Goal: Task Accomplishment & Management: Manage account settings

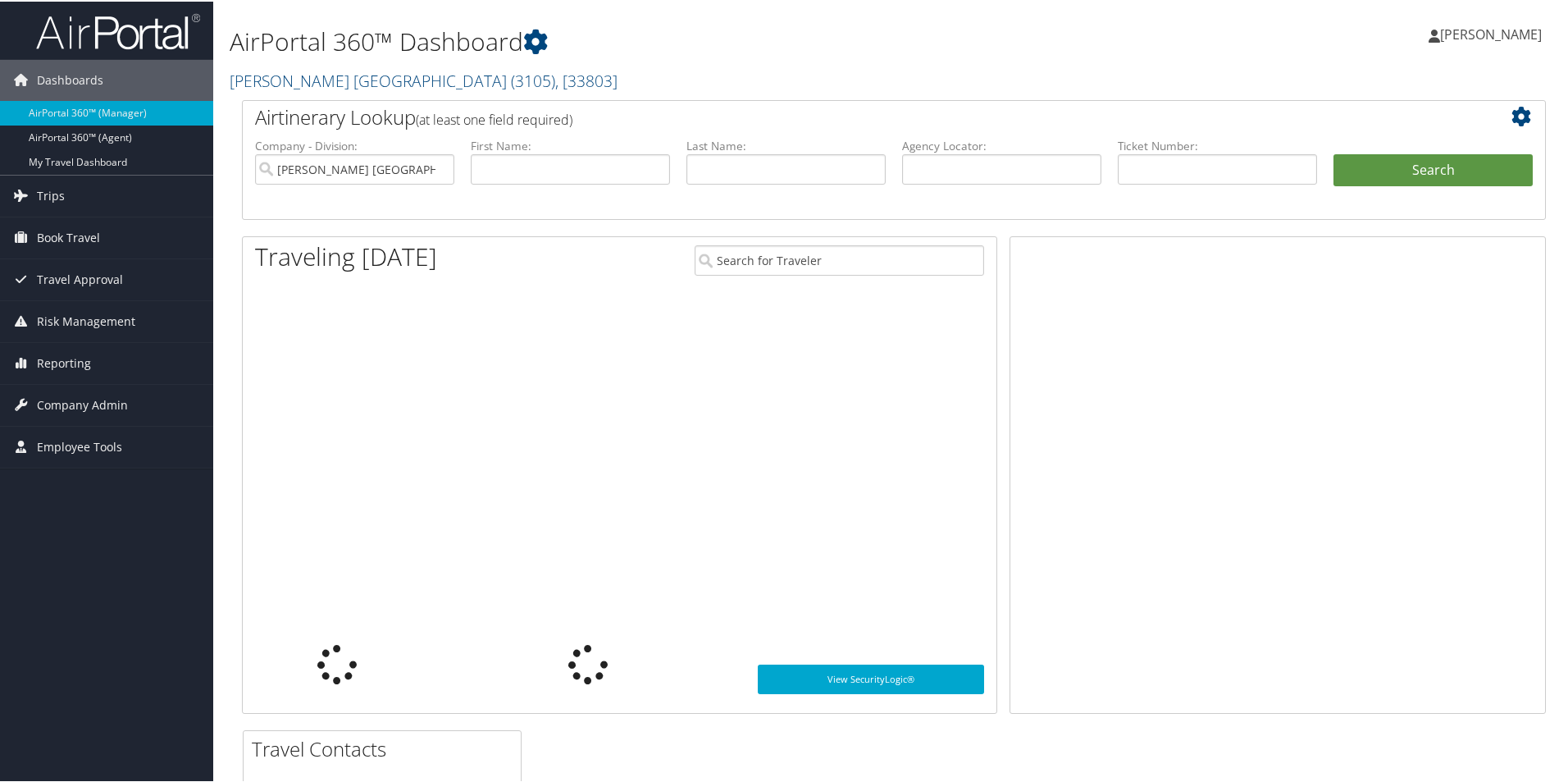
click at [300, 74] on link "Antolin North America ( 3105 ) , [ 33803 ]" at bounding box center [423, 79] width 388 height 23
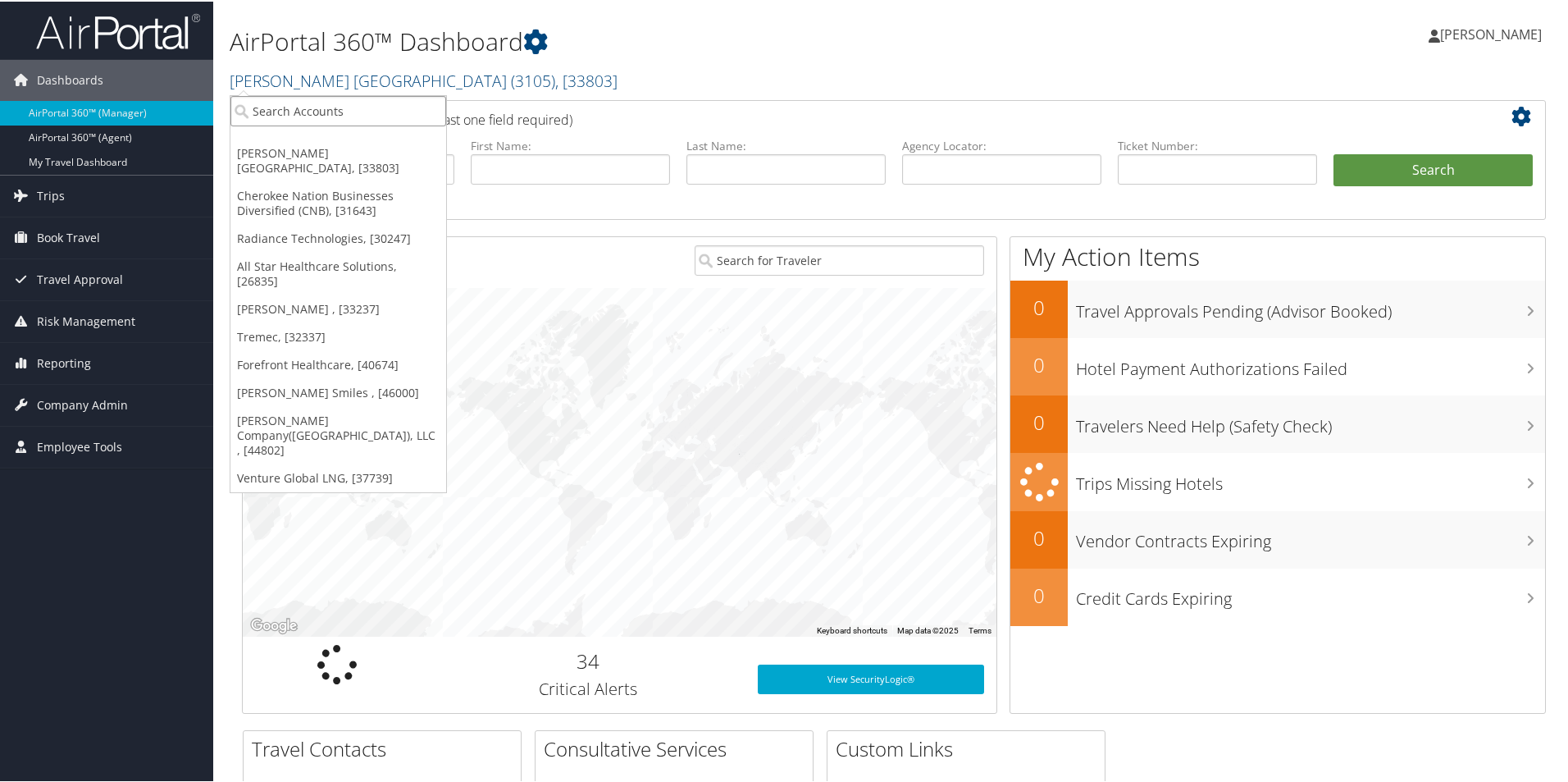
click at [282, 110] on input "search" at bounding box center [338, 109] width 215 height 30
type input "domo"
click at [274, 154] on div "Account" at bounding box center [338, 154] width 234 height 15
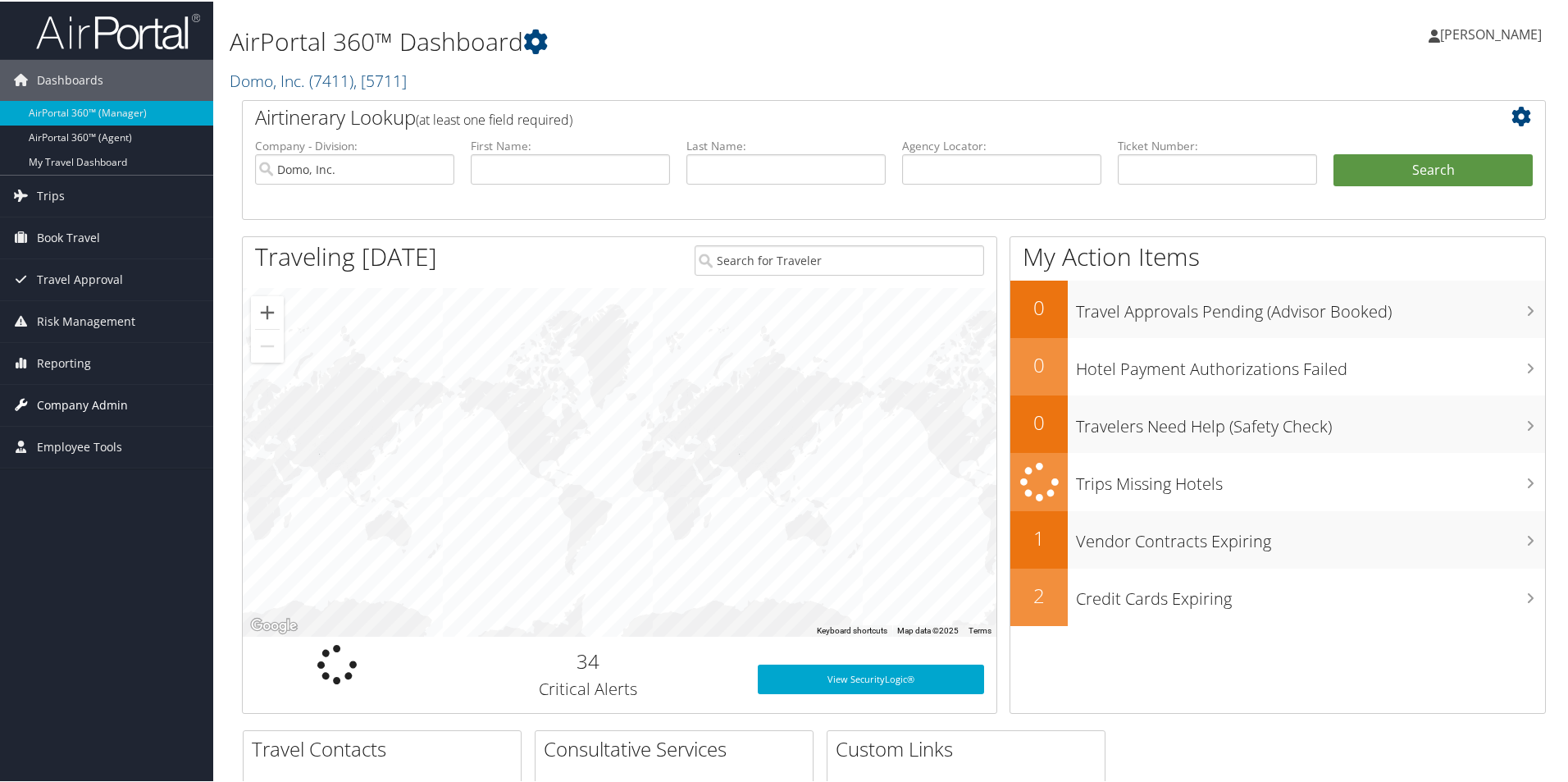
click at [110, 403] on span "Company Admin" at bounding box center [82, 403] width 91 height 41
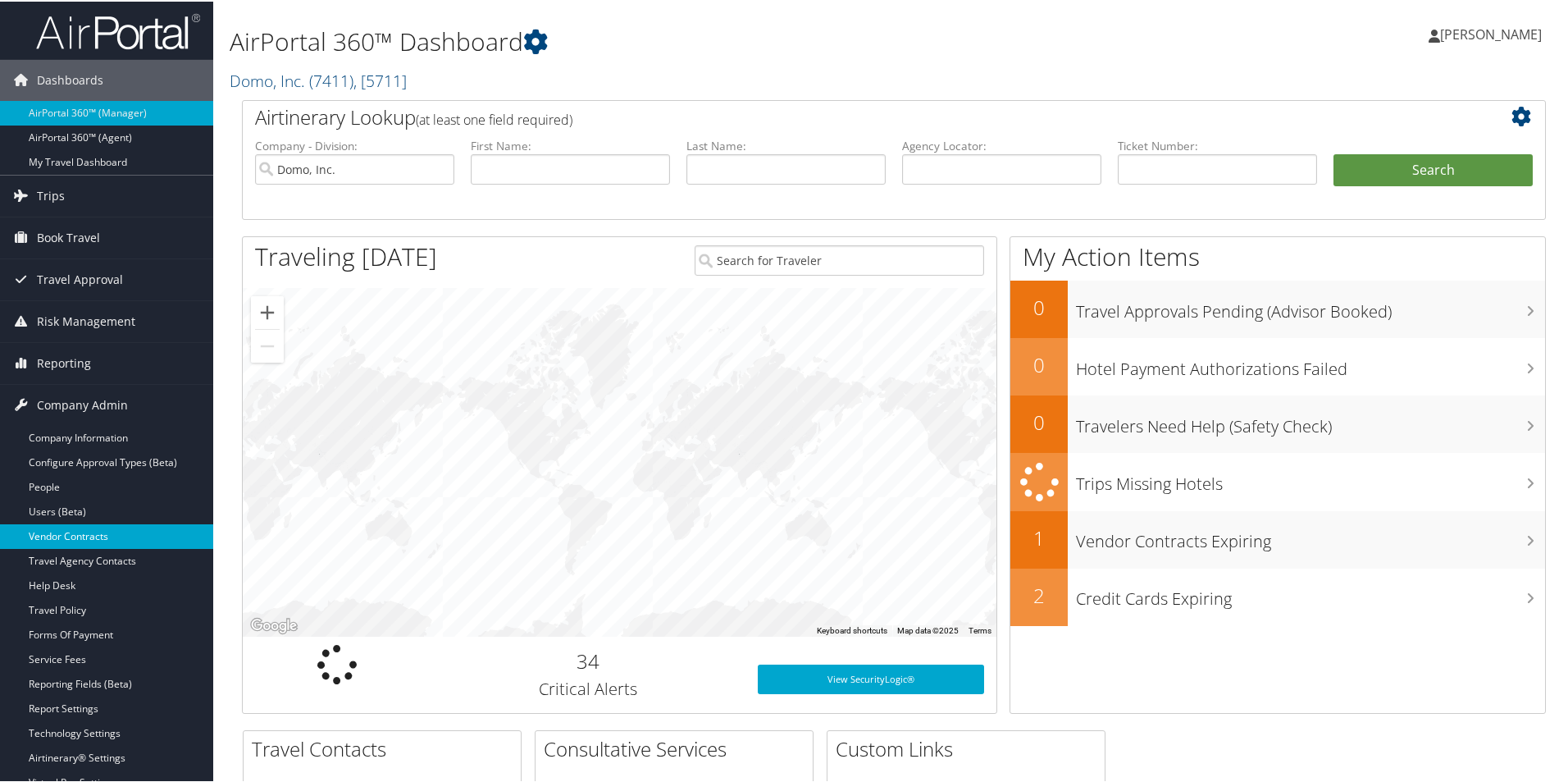
click at [96, 528] on link "Vendor Contracts" at bounding box center [107, 534] width 214 height 24
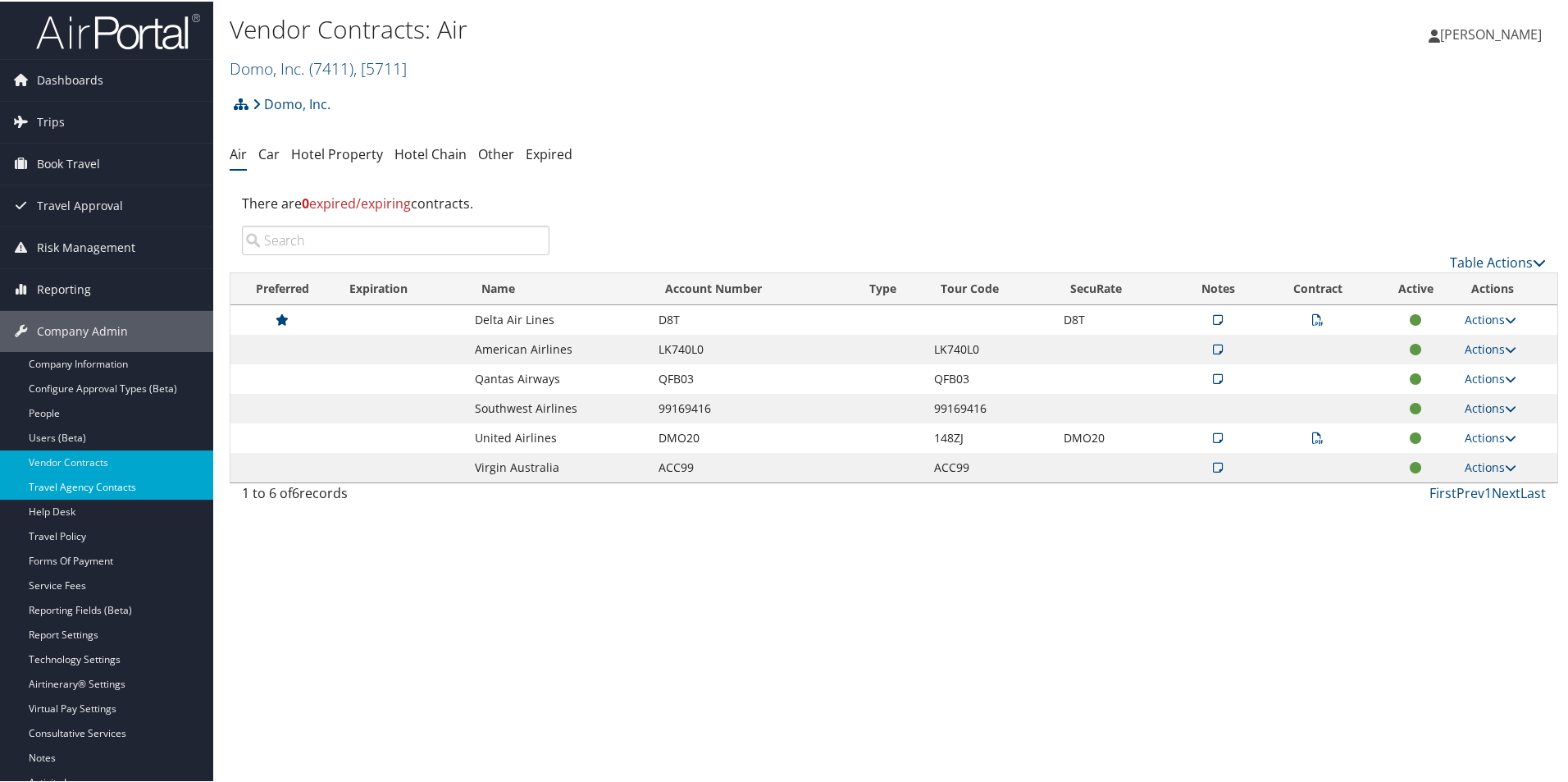
click at [73, 492] on link "Travel Agency Contacts" at bounding box center [107, 485] width 214 height 24
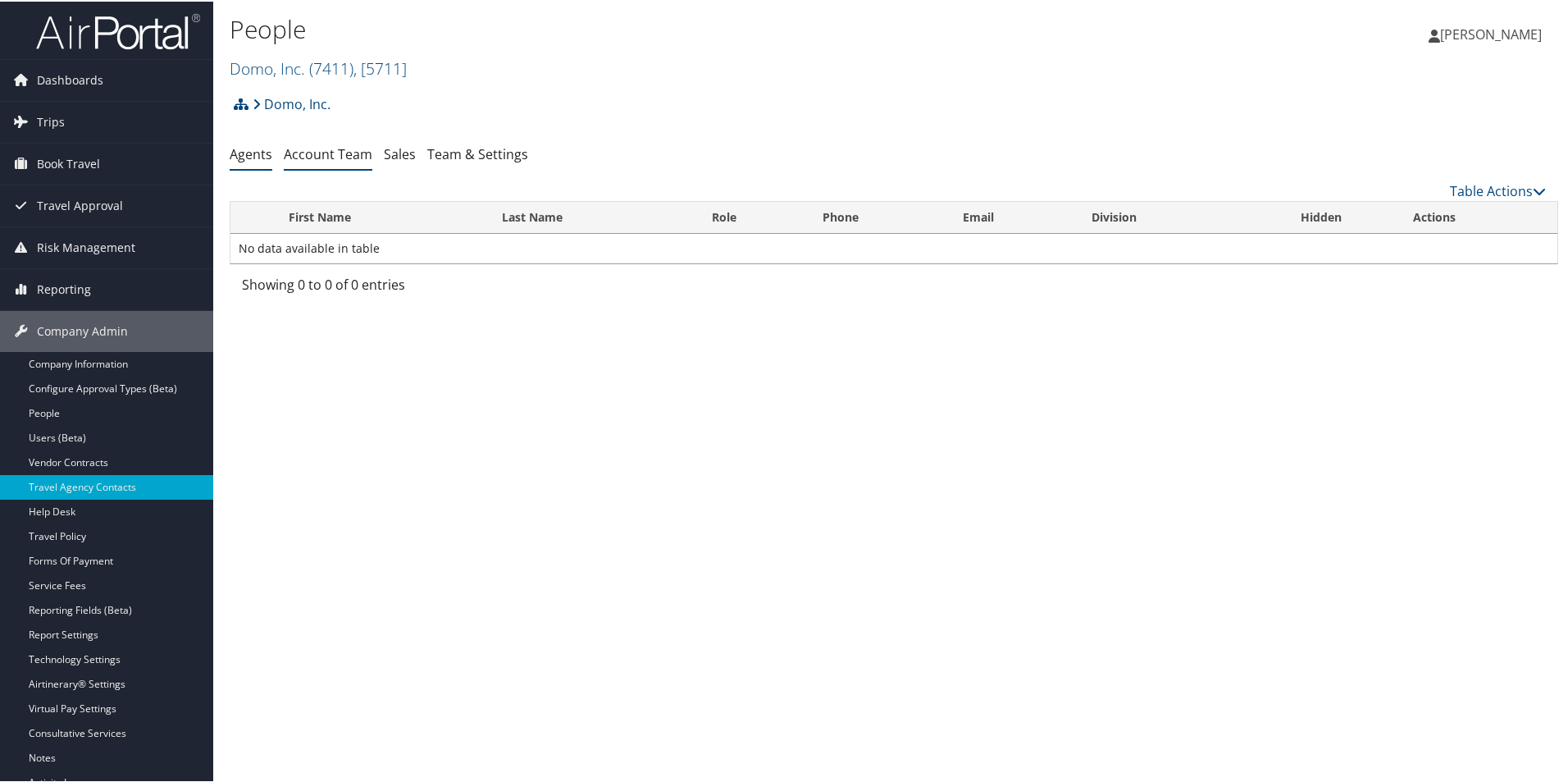
click at [335, 161] on link "Account Team" at bounding box center [328, 153] width 88 height 18
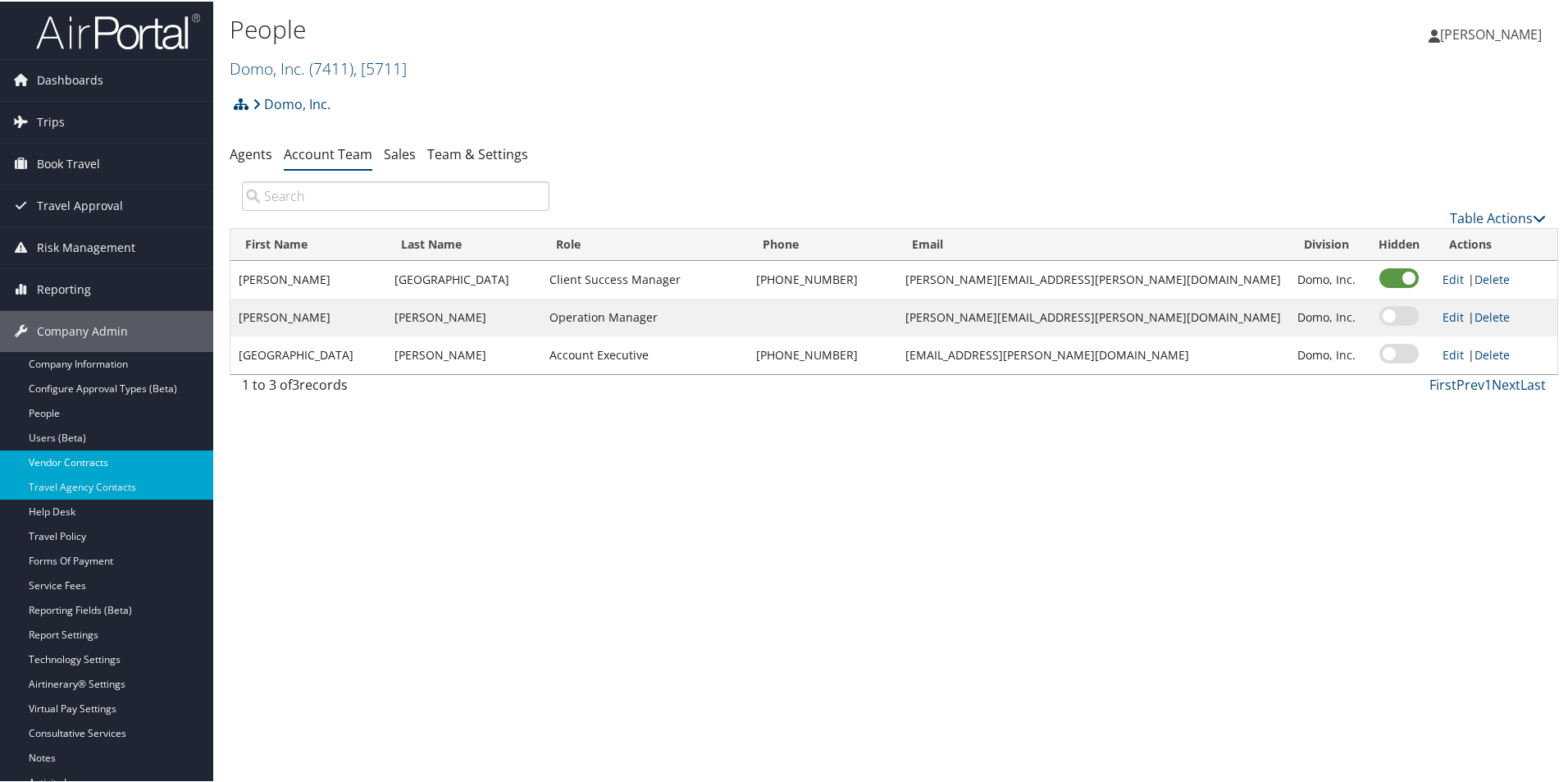
click at [87, 465] on link "Vendor Contracts" at bounding box center [107, 461] width 214 height 24
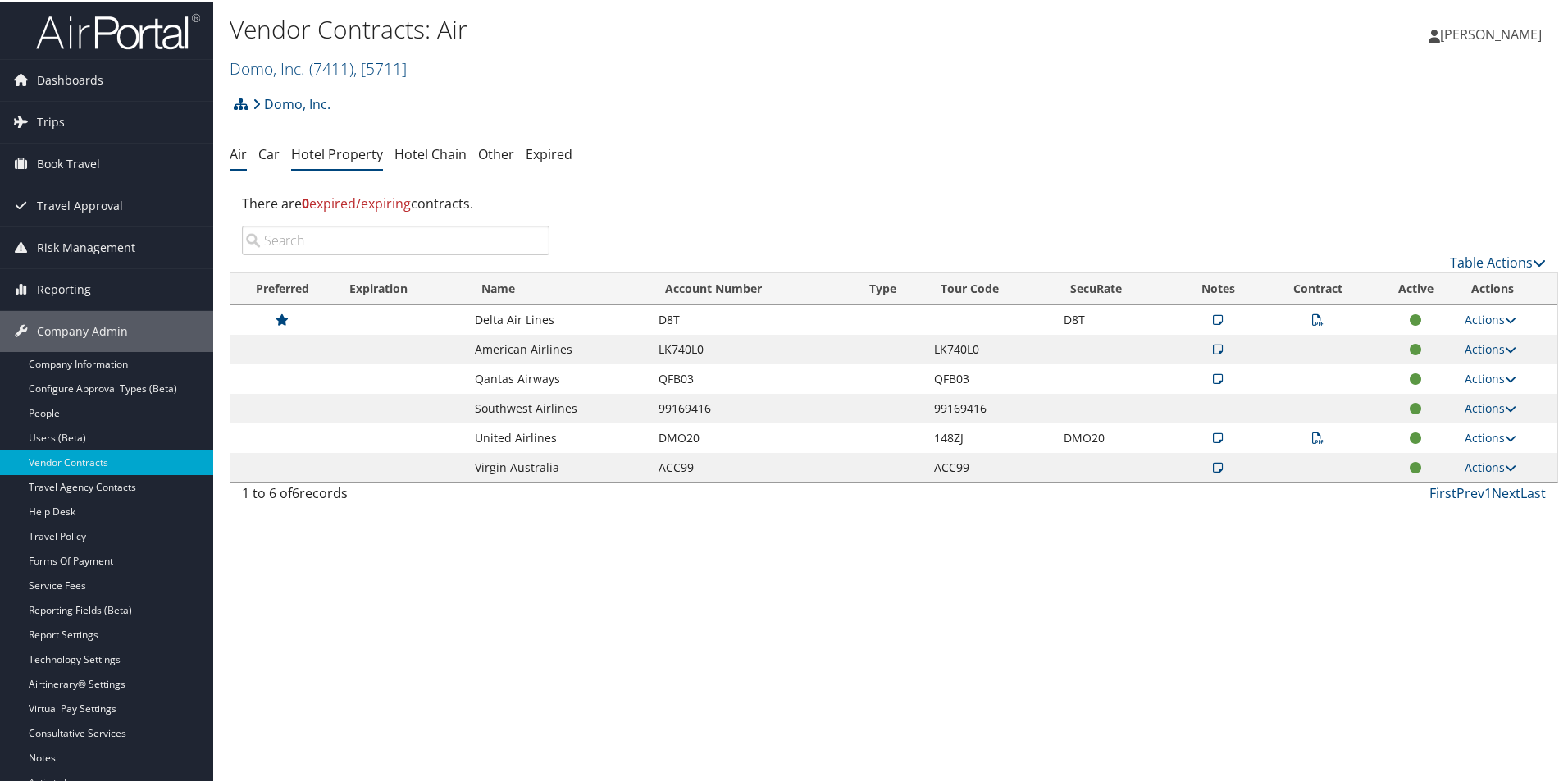
click at [368, 151] on link "Hotel Property" at bounding box center [337, 153] width 92 height 18
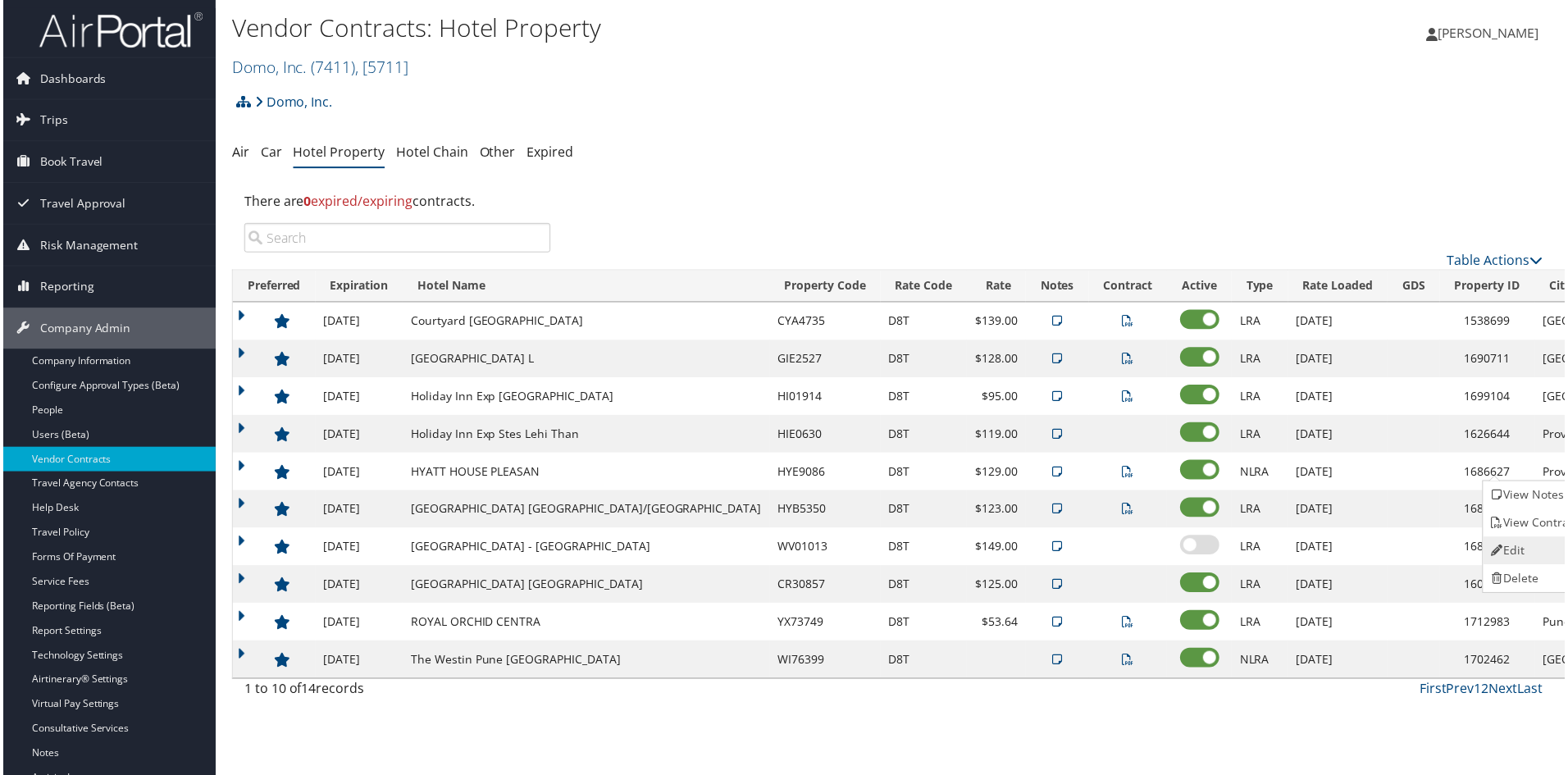
click at [1520, 558] on link "Edit" at bounding box center [1538, 552] width 103 height 28
select select "NLRA"
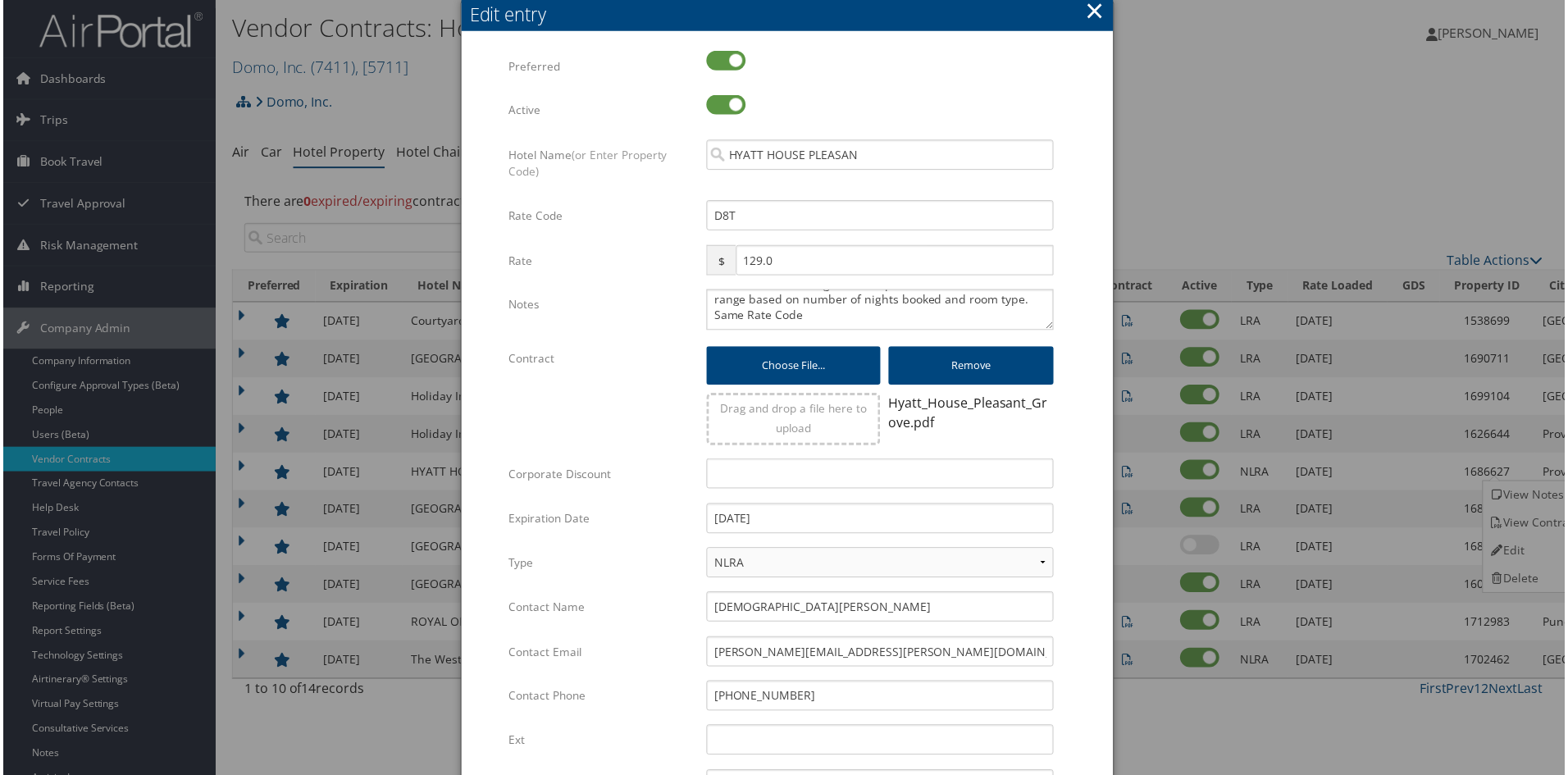
click at [1093, 8] on button "×" at bounding box center [1096, 10] width 19 height 33
